Goal: Check status: Check status

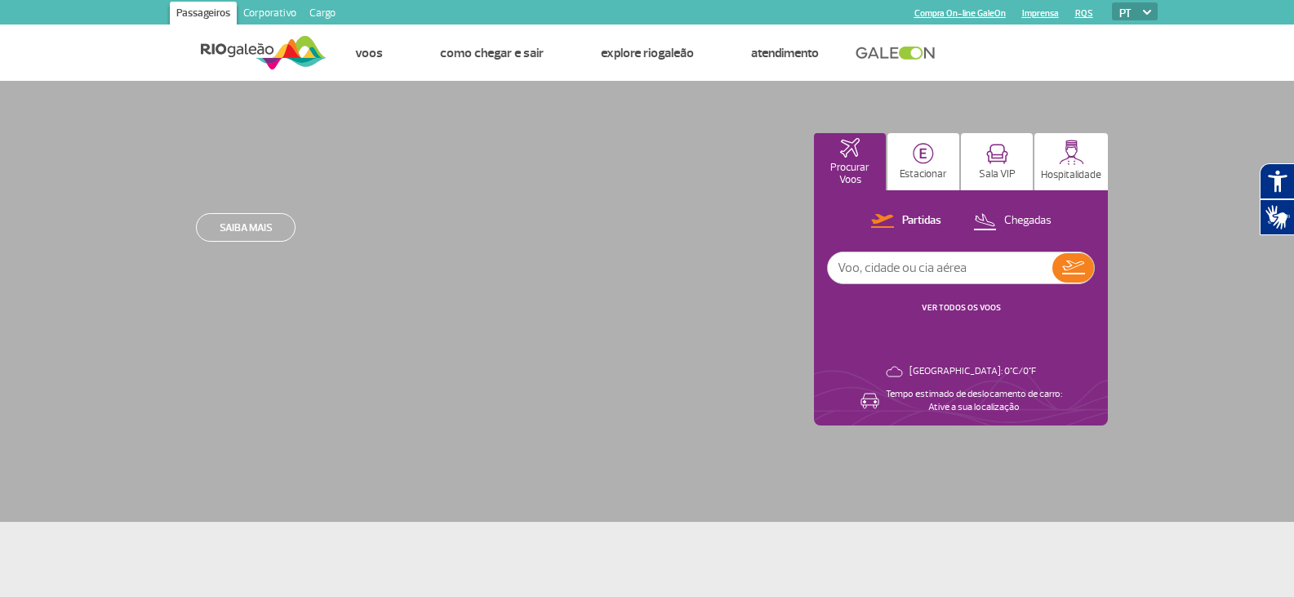
click at [863, 265] on input "text" at bounding box center [940, 267] width 225 height 31
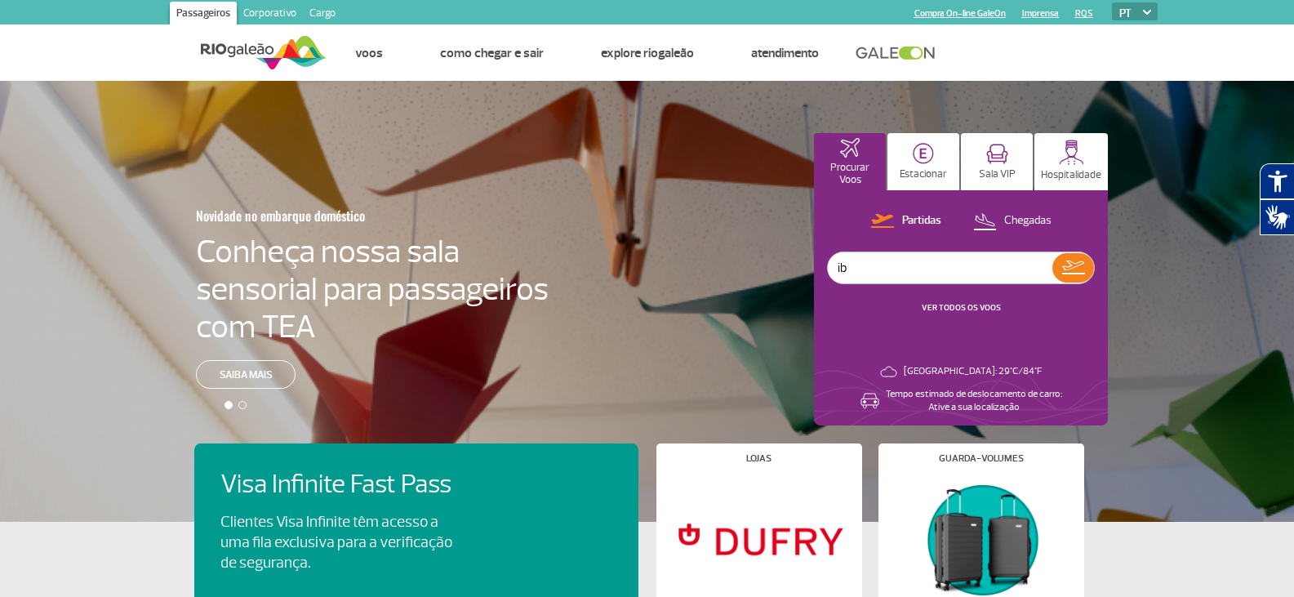
click at [869, 260] on input "ib" at bounding box center [940, 267] width 225 height 31
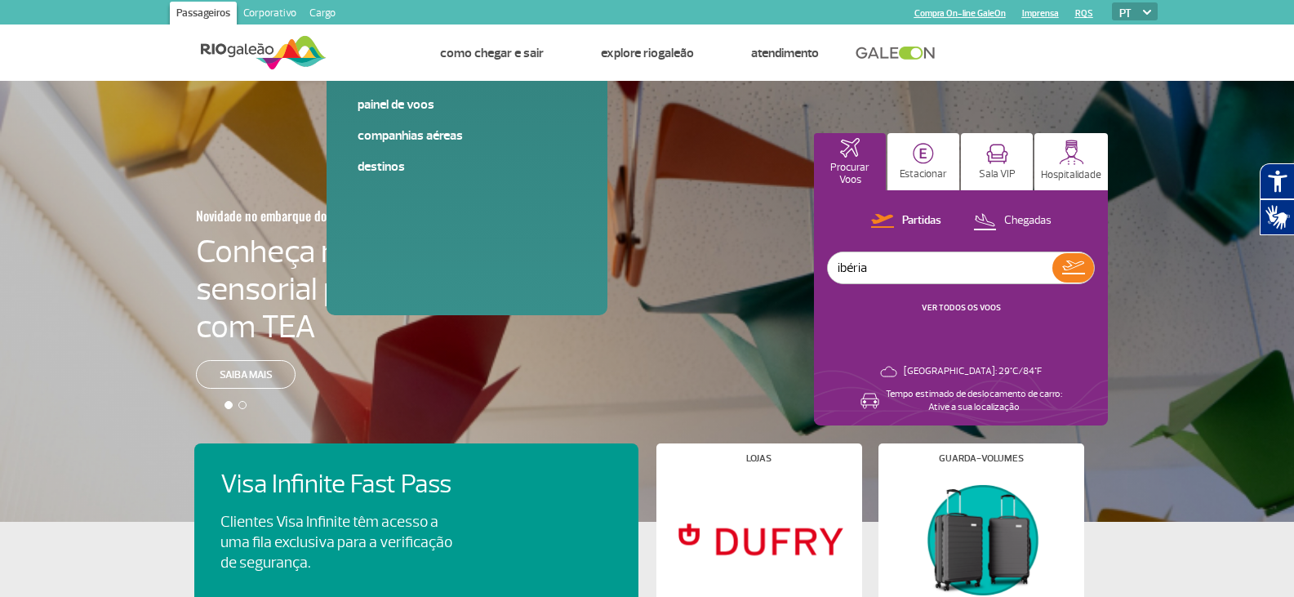
type input "ibéria"
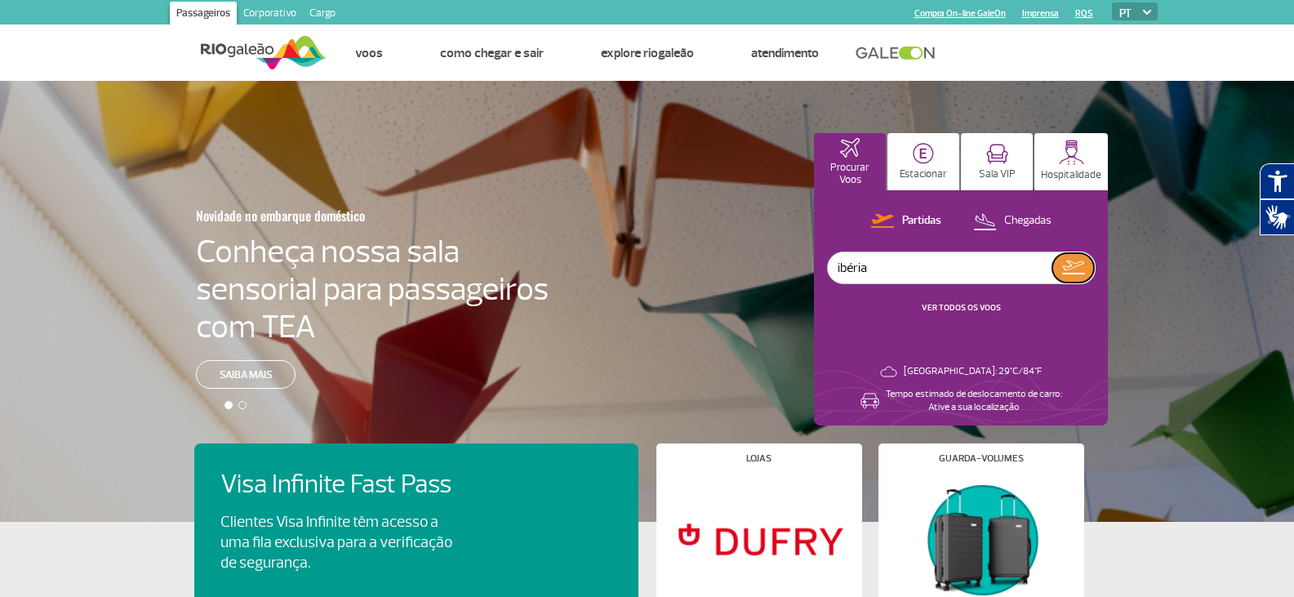
click at [1081, 263] on img at bounding box center [1073, 267] width 23 height 14
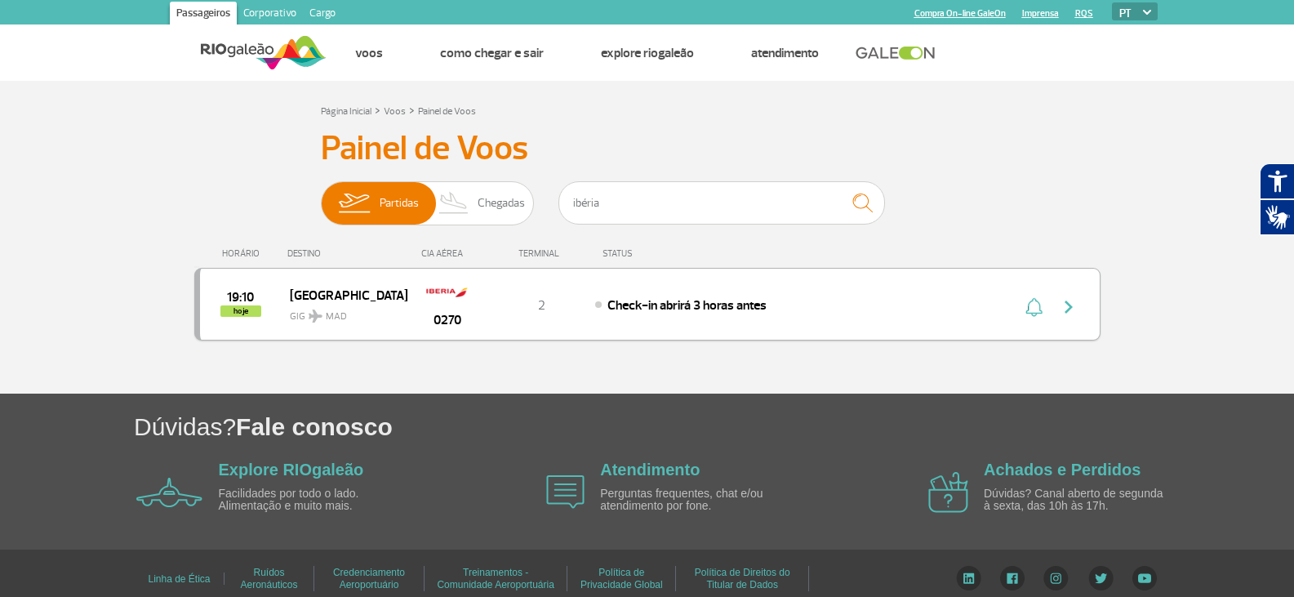
click at [1069, 306] on img "button" at bounding box center [1069, 307] width 20 height 20
